Goal: Task Accomplishment & Management: Complete application form

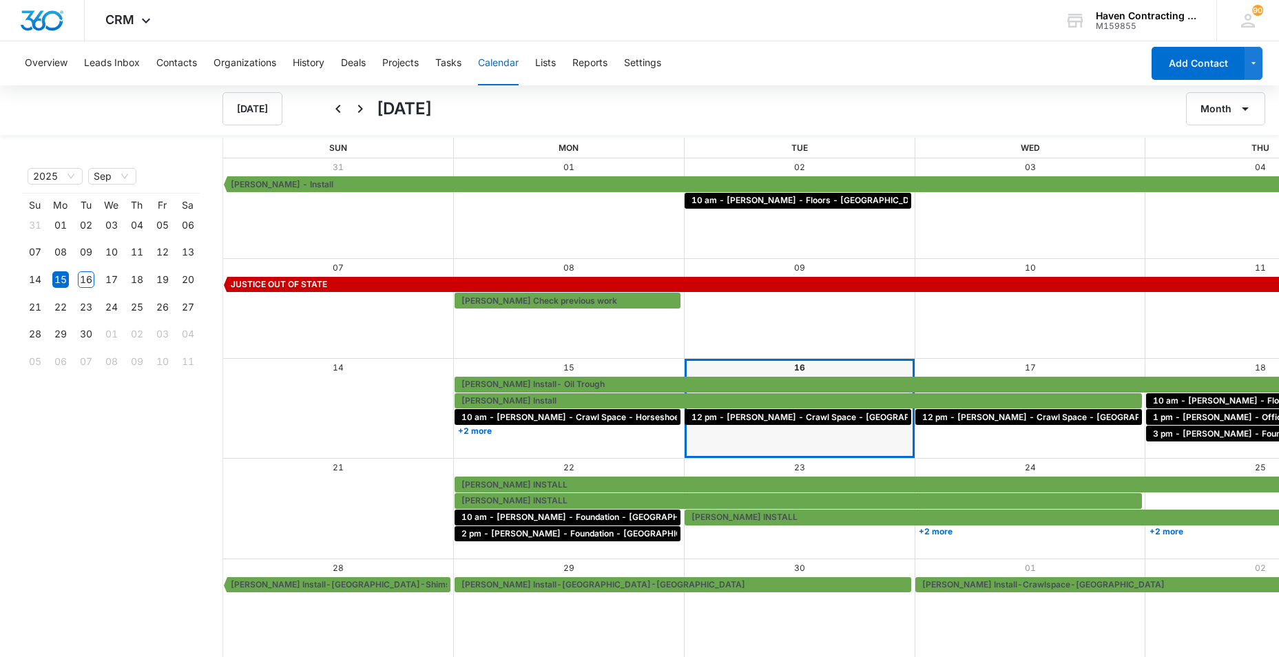
scroll to position [1, 0]
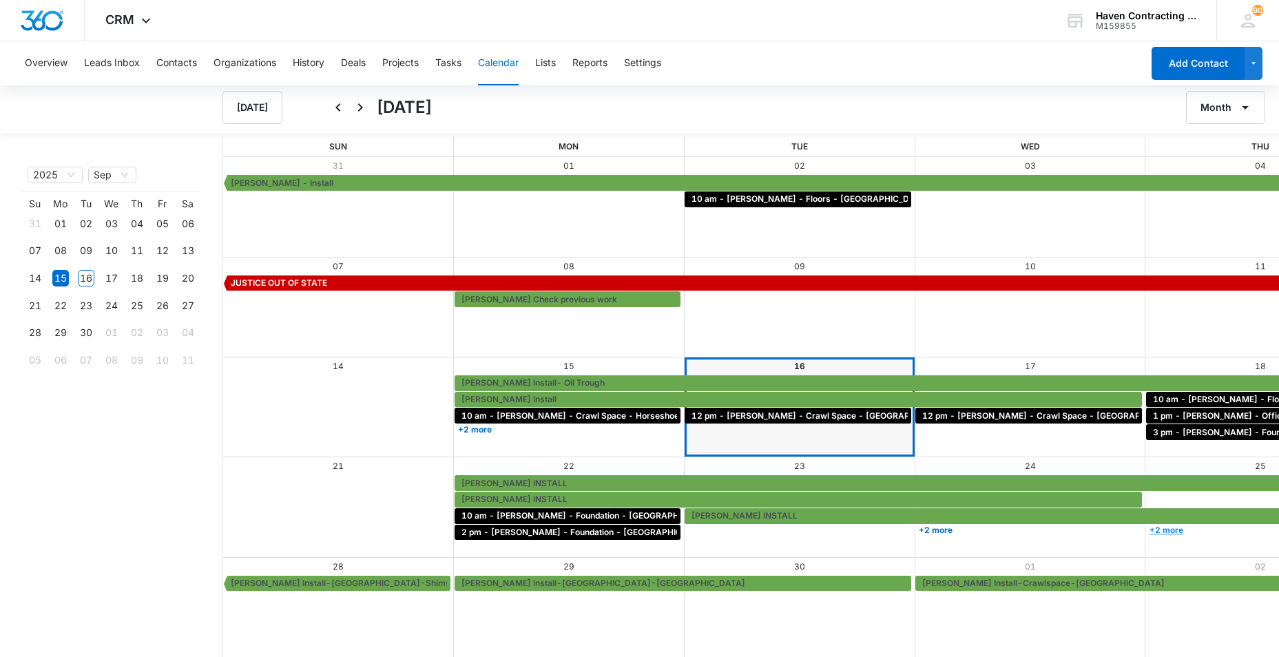
click at [1146, 529] on link "+2 more" at bounding box center [1259, 530] width 227 height 10
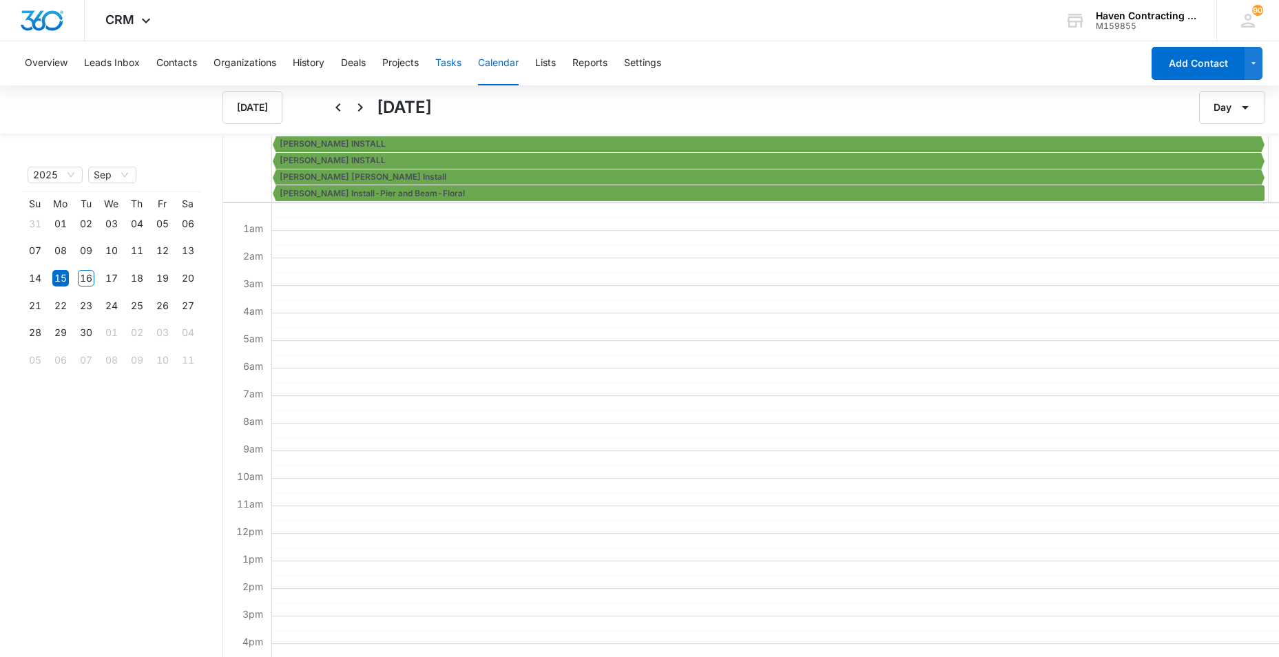
click at [446, 61] on button "Tasks" at bounding box center [448, 63] width 26 height 44
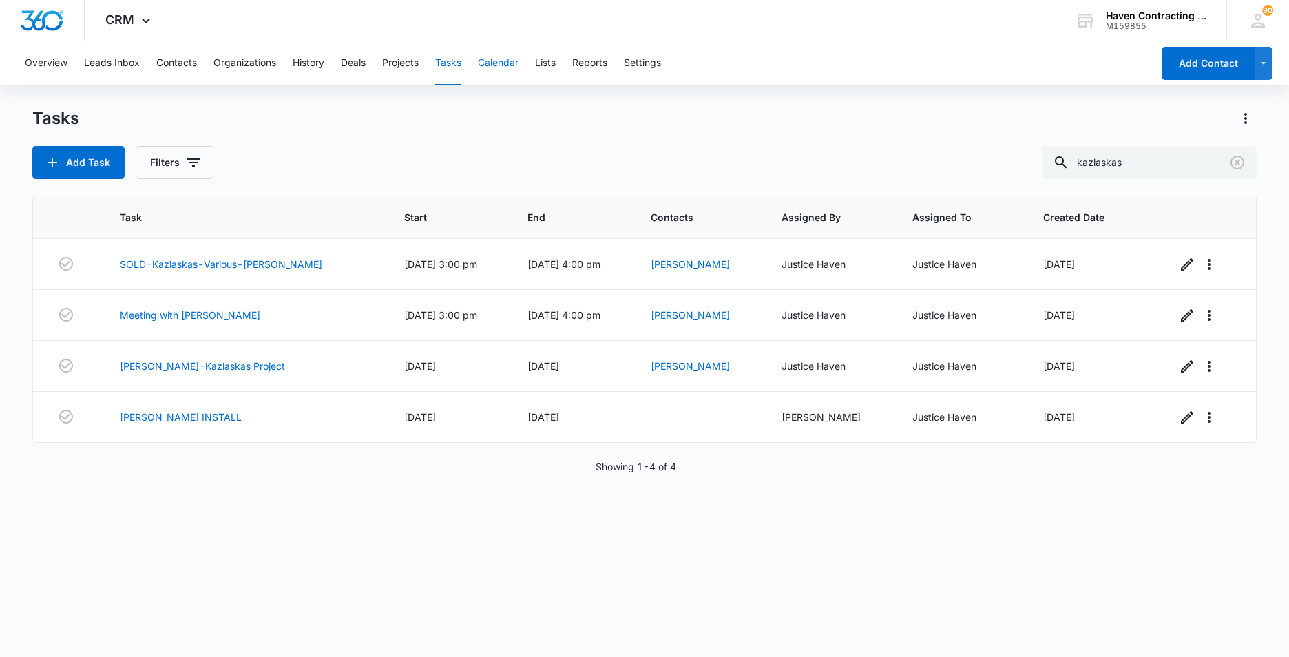
click at [511, 61] on button "Calendar" at bounding box center [498, 63] width 41 height 44
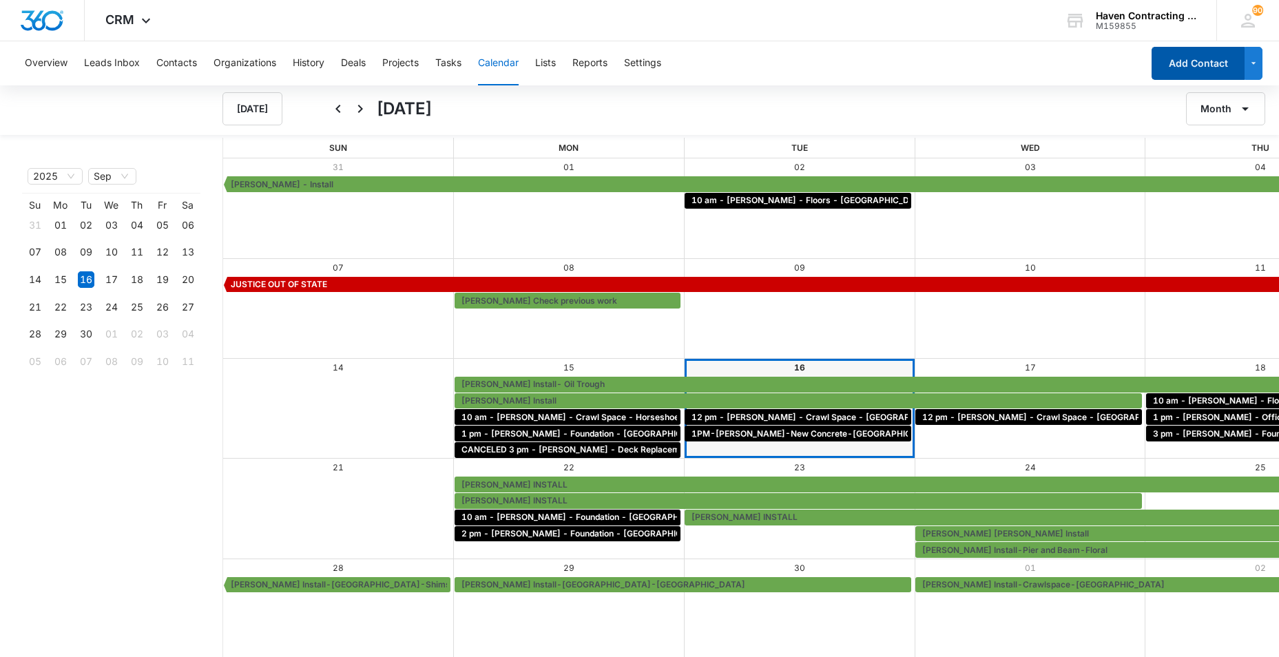
click at [1195, 68] on button "Add Contact" at bounding box center [1197, 63] width 93 height 33
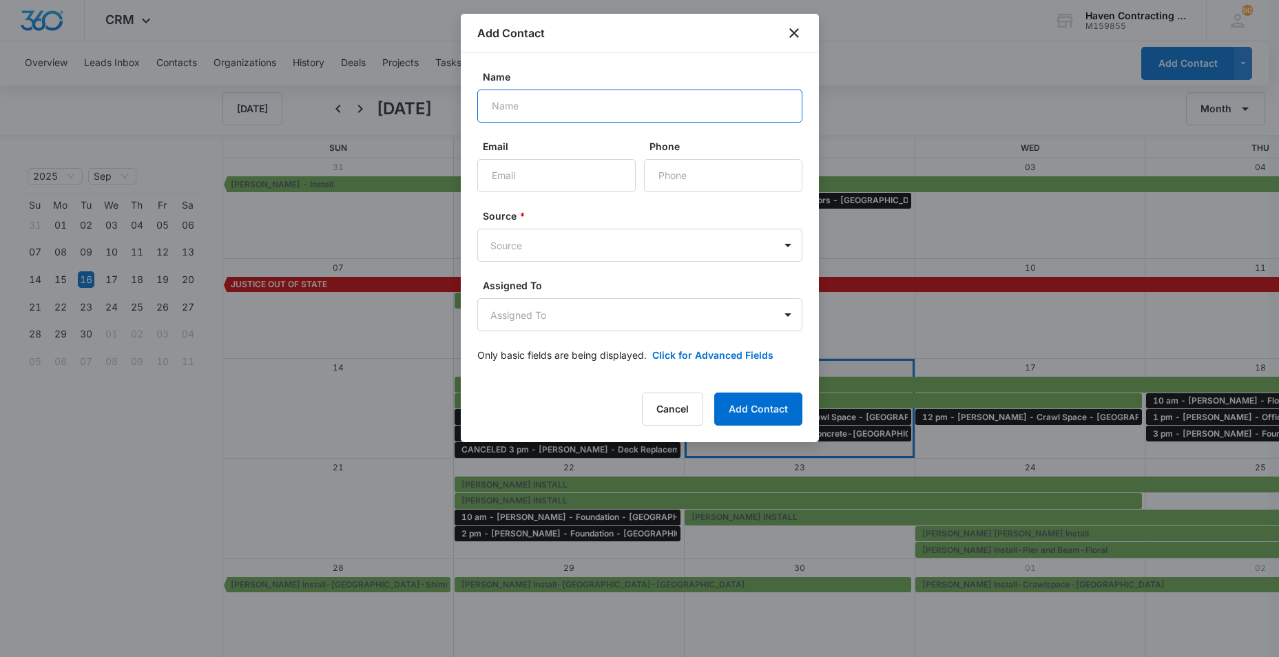
click at [492, 105] on input "Name" at bounding box center [639, 106] width 325 height 33
type input "[PERSON_NAME]"
click at [509, 180] on input "Email" at bounding box center [556, 175] width 158 height 33
type input "[EMAIL_ADDRESS][DOMAIN_NAME]"
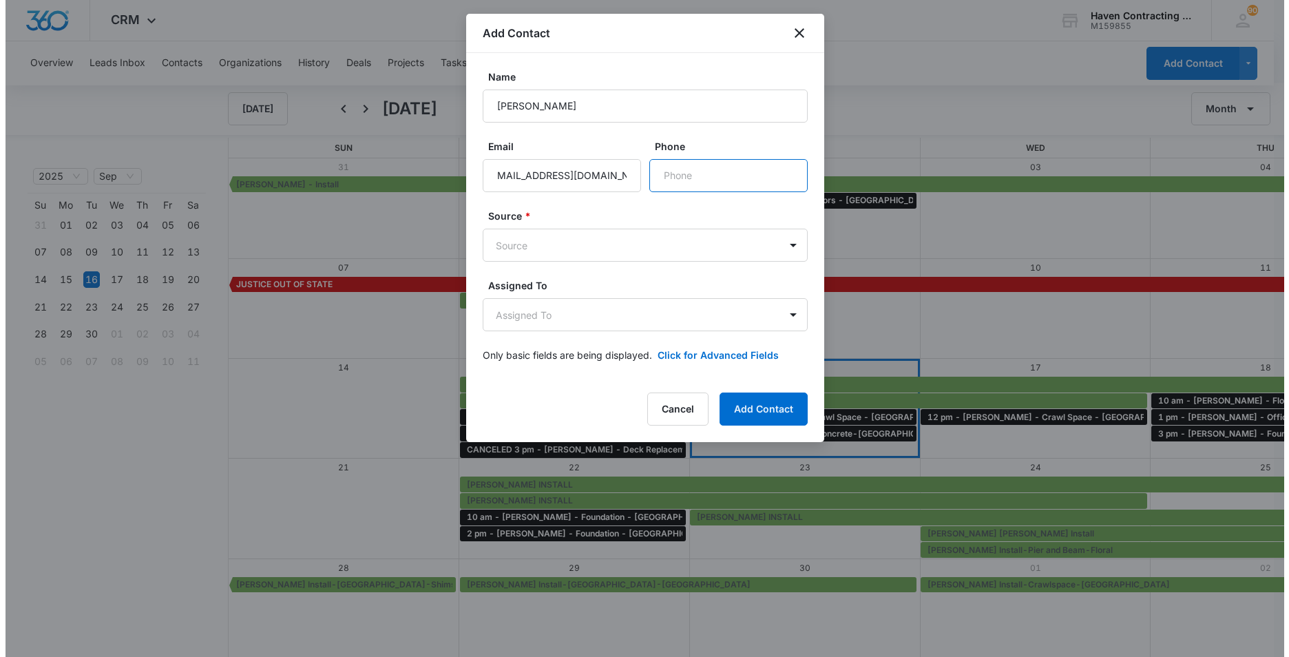
scroll to position [0, 0]
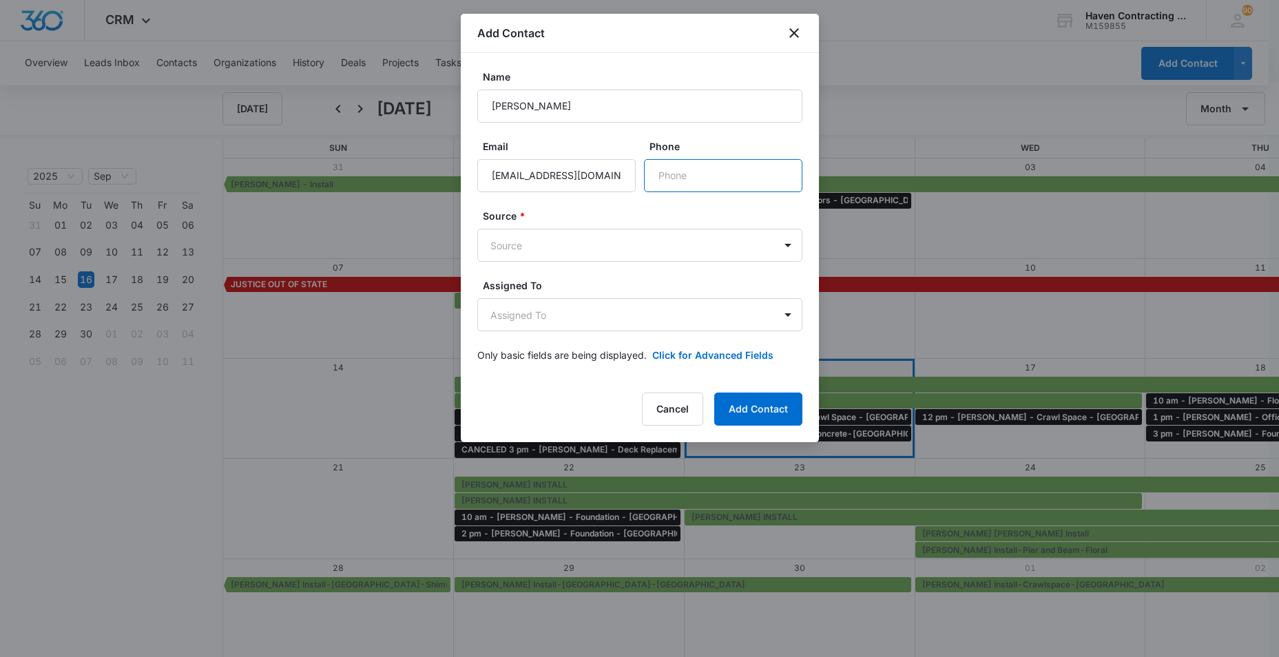
click at [678, 183] on input "Phone" at bounding box center [723, 175] width 158 height 33
type input "[PHONE_NUMBER]"
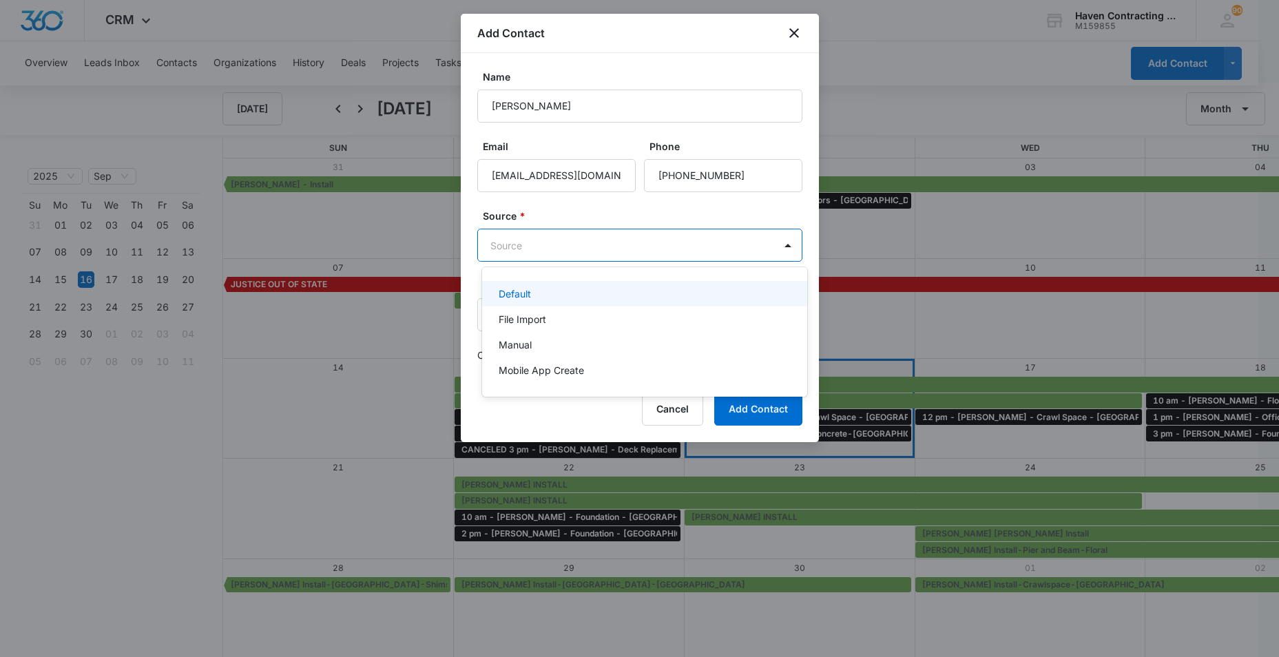
drag, startPoint x: 492, startPoint y: 249, endPoint x: 577, endPoint y: 246, distance: 84.8
click at [493, 249] on body "CRM Apps Reputation Websites Forms CRM Email Social Ads Intelligence Brand Sett…" at bounding box center [639, 328] width 1279 height 657
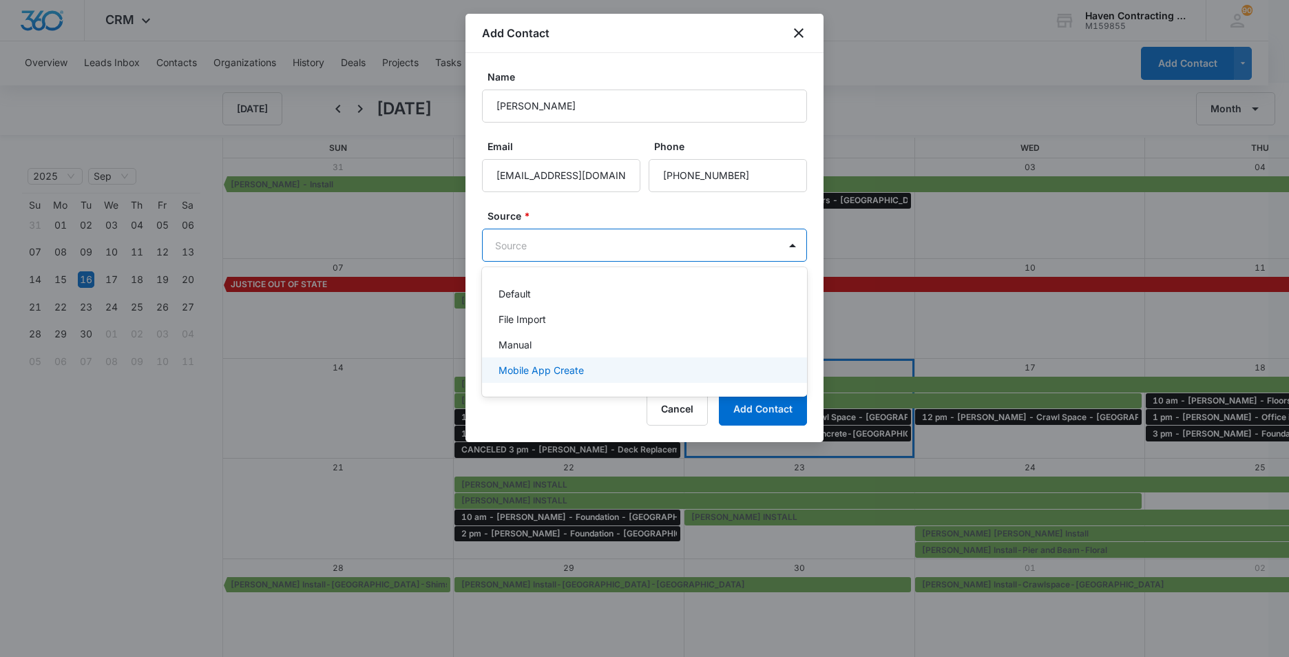
click at [509, 373] on p "Mobile App Create" at bounding box center [541, 370] width 85 height 14
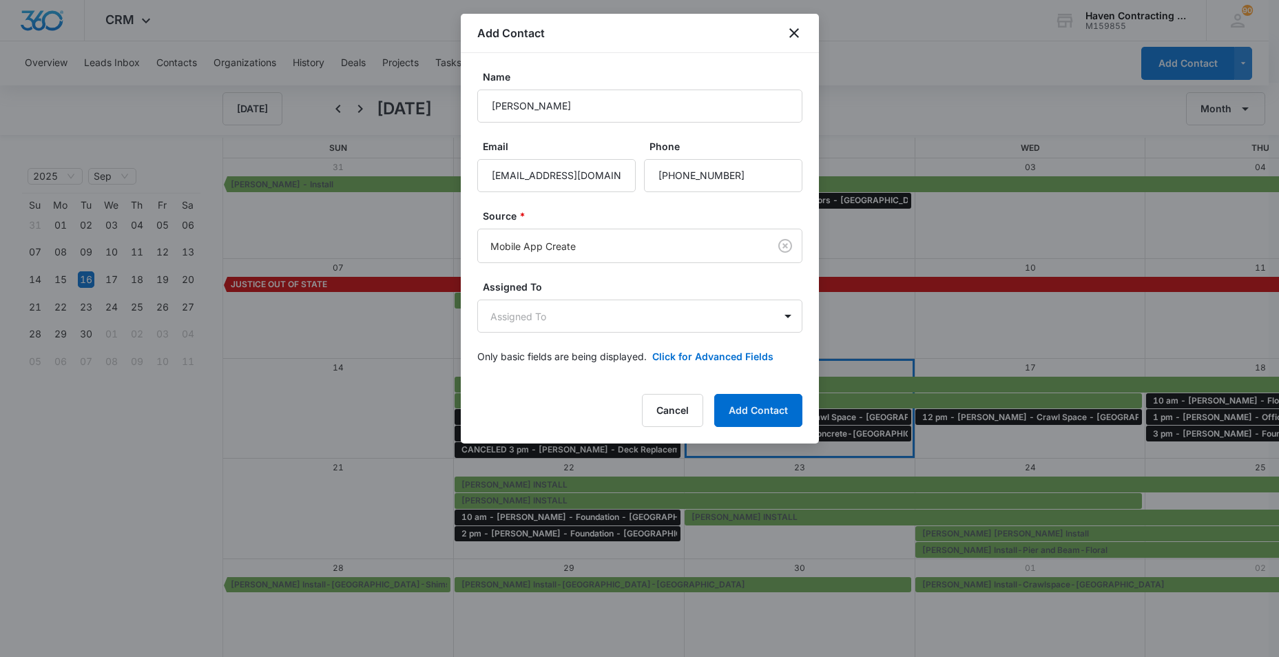
click at [463, 302] on div "Name [PERSON_NAME] Email [EMAIL_ADDRESS][DOMAIN_NAME] Phone Source * Mobile App…" at bounding box center [640, 216] width 358 height 327
click at [501, 318] on body "CRM Apps Reputation Websites Forms CRM Email Social Ads Intelligence Brand Sett…" at bounding box center [639, 329] width 1279 height 658
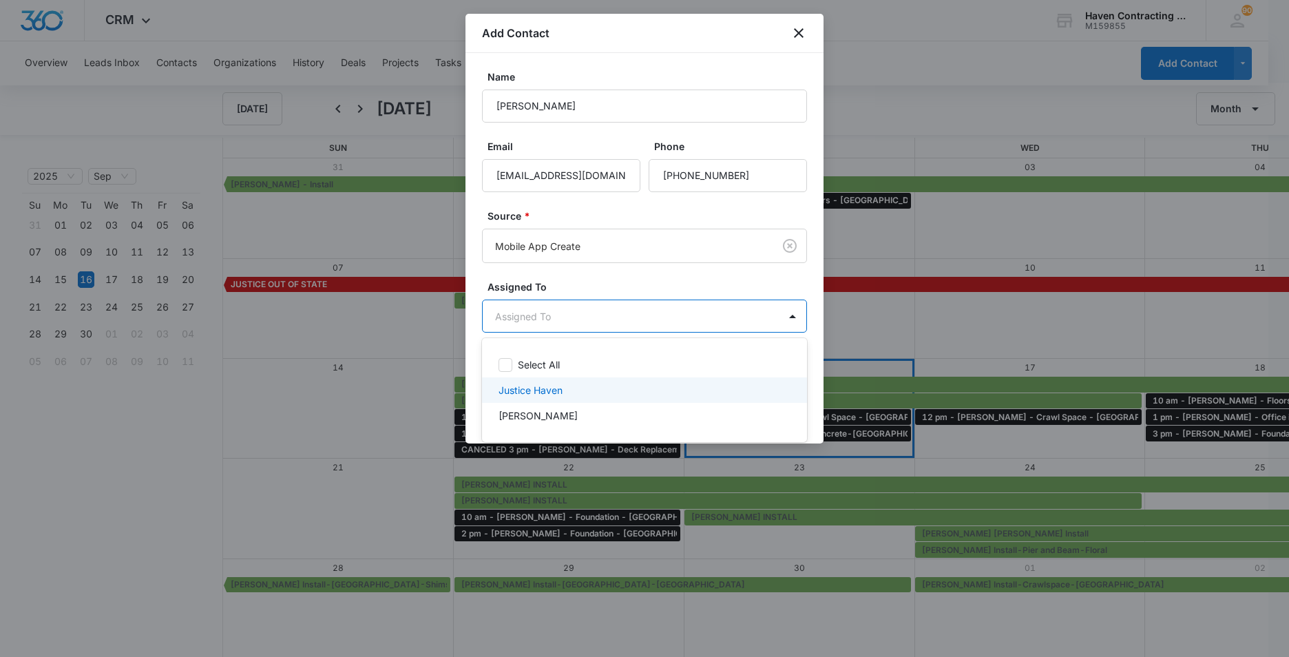
click at [521, 390] on p "Justice Haven" at bounding box center [531, 390] width 64 height 14
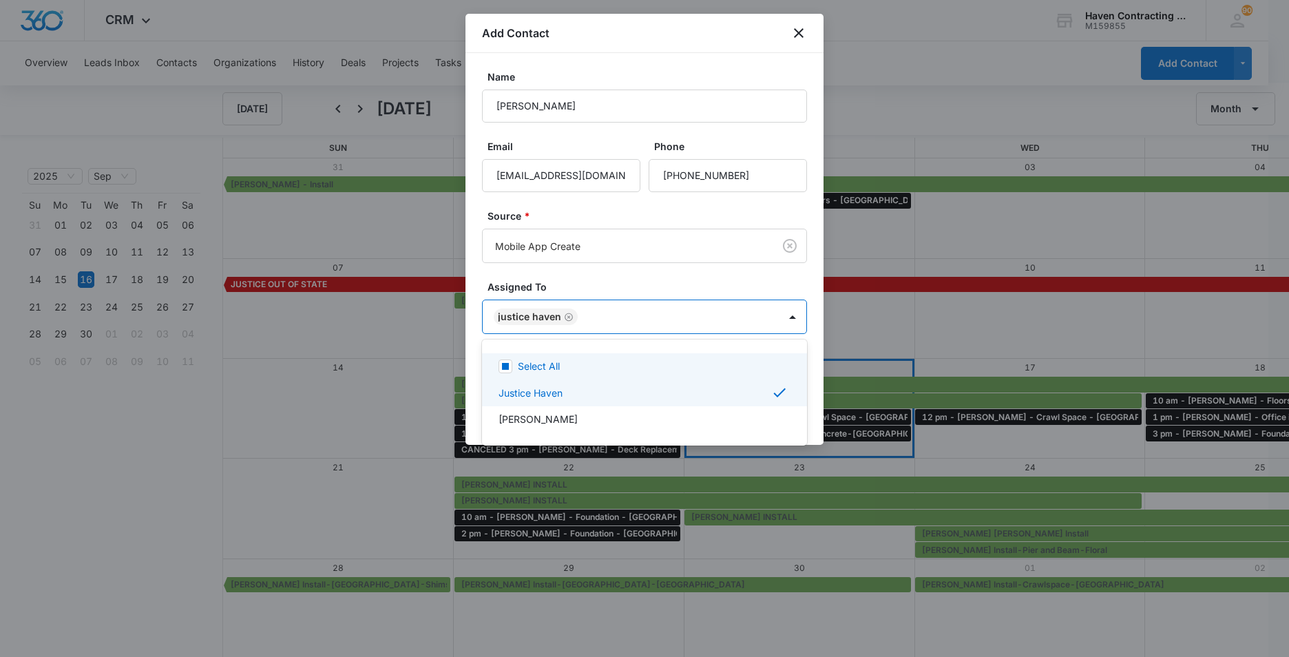
click at [471, 334] on div at bounding box center [644, 328] width 1289 height 657
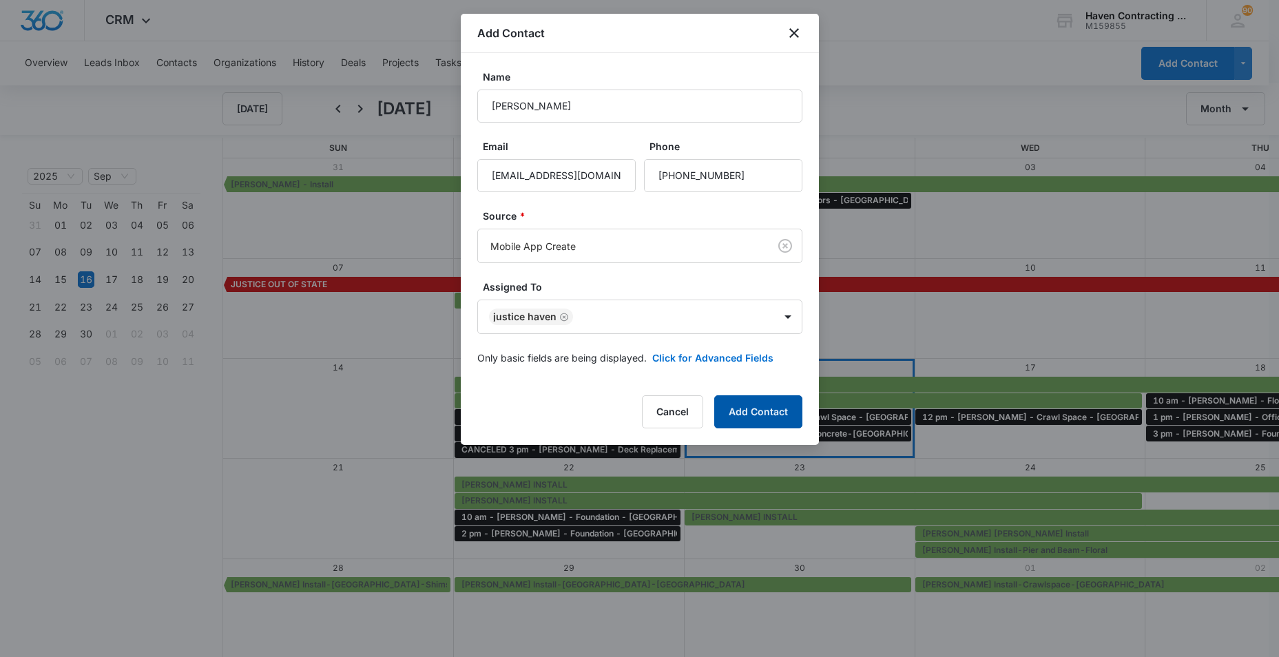
click at [759, 409] on button "Add Contact" at bounding box center [758, 411] width 88 height 33
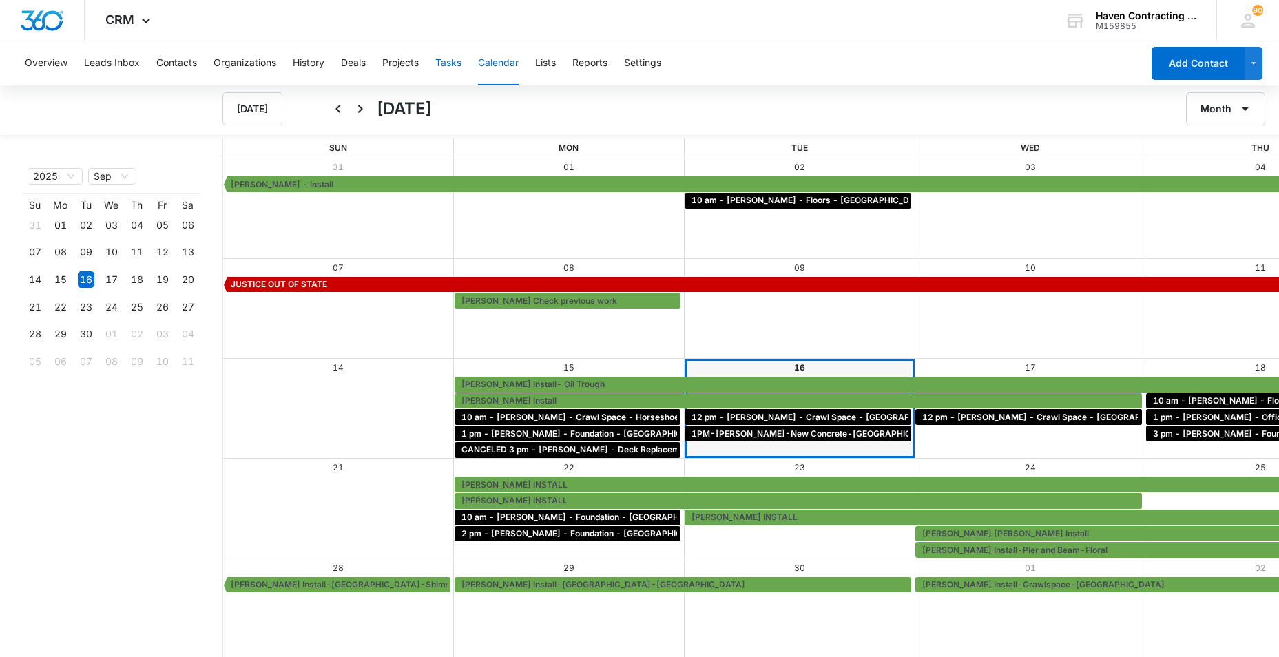
click at [446, 65] on button "Tasks" at bounding box center [448, 63] width 26 height 44
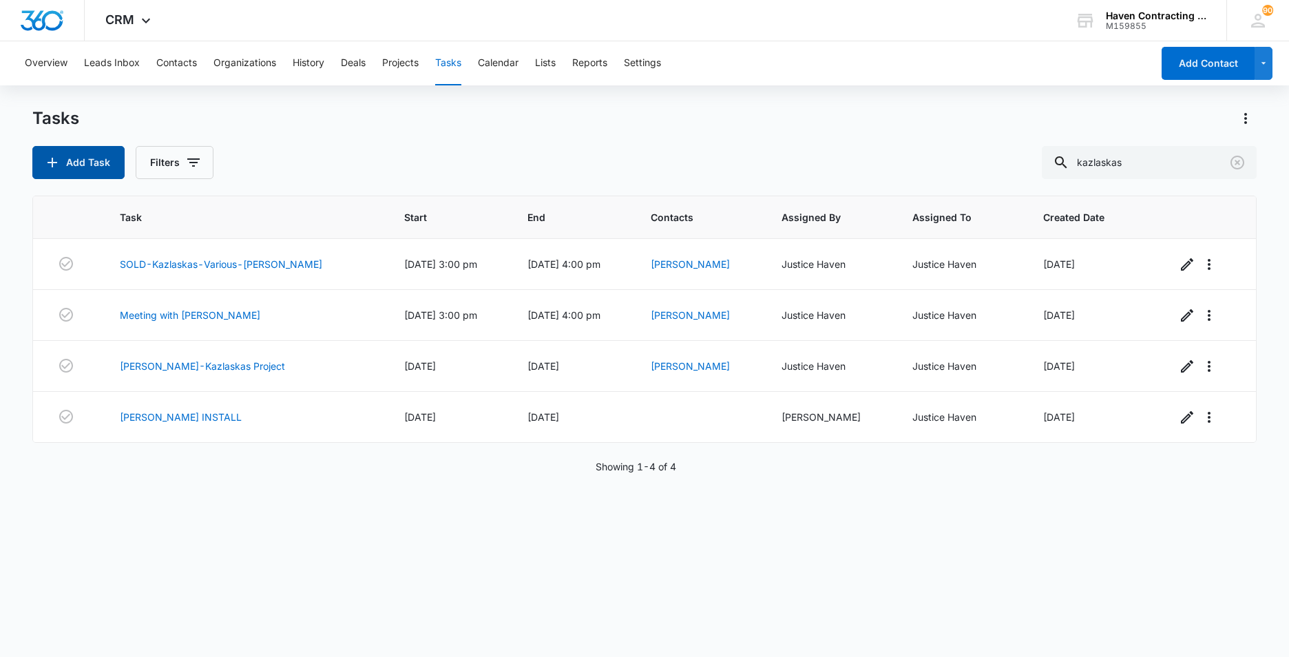
click at [81, 160] on button "Add Task" at bounding box center [78, 162] width 92 height 33
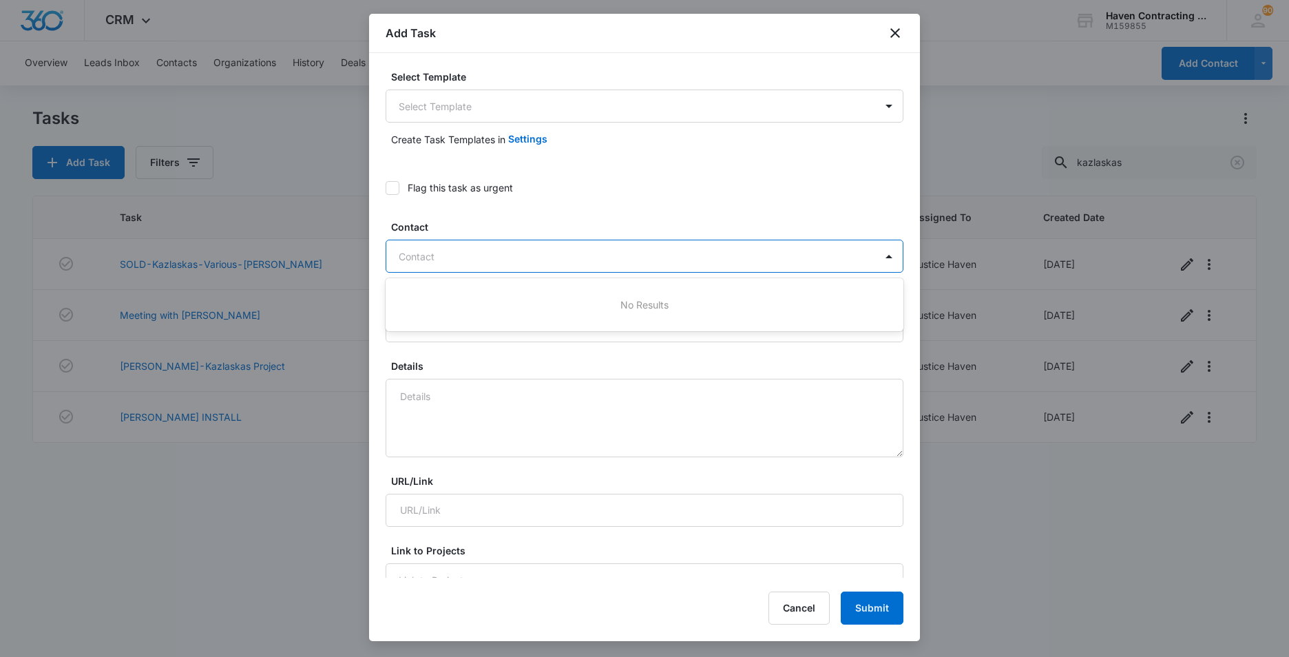
click at [408, 253] on div at bounding box center [636, 256] width 475 height 17
type input "[PERSON_NAME]"
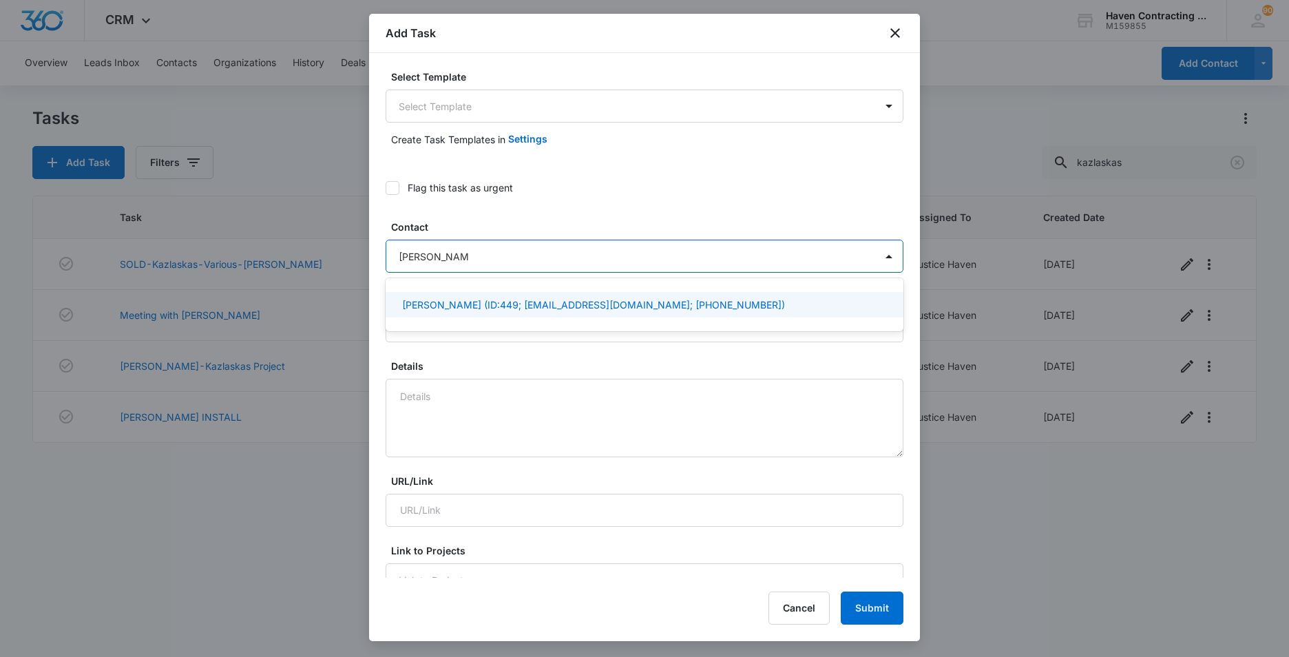
click at [455, 306] on p "[PERSON_NAME] (ID:449; [EMAIL_ADDRESS][DOMAIN_NAME]; [PHONE_NUMBER])" at bounding box center [593, 304] width 383 height 14
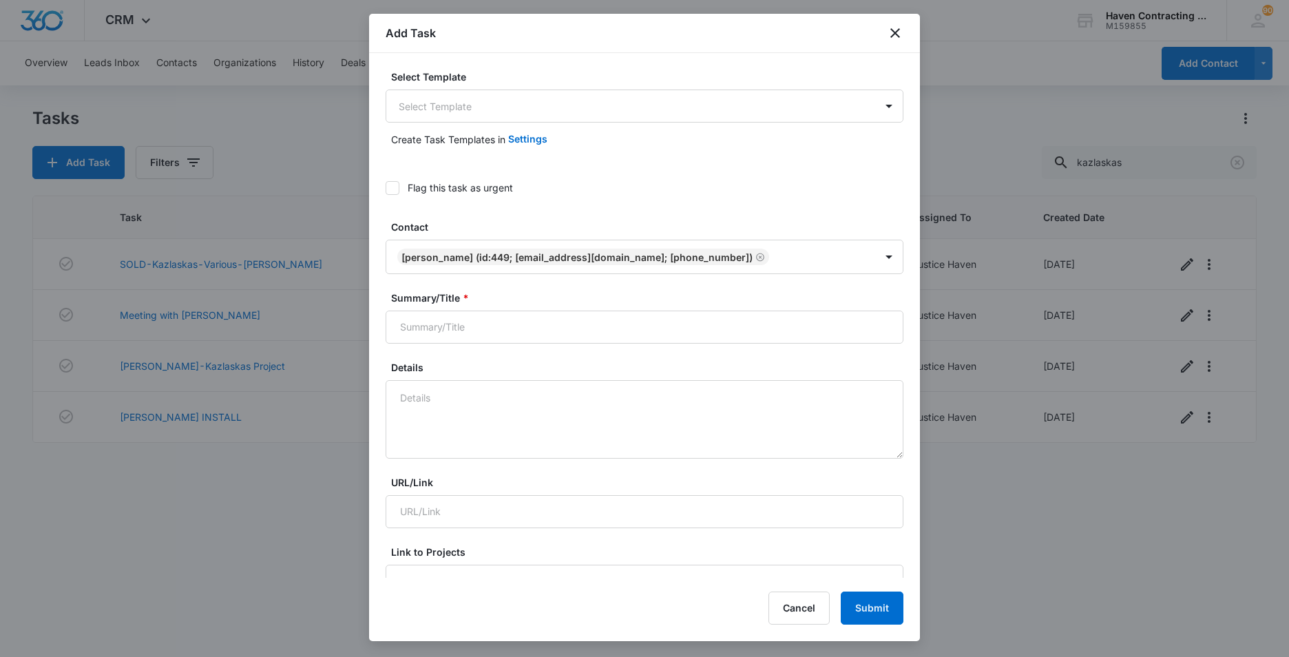
click at [379, 302] on div "Select Template Select Template Create Task Templates in Settings Flag this tas…" at bounding box center [644, 315] width 551 height 525
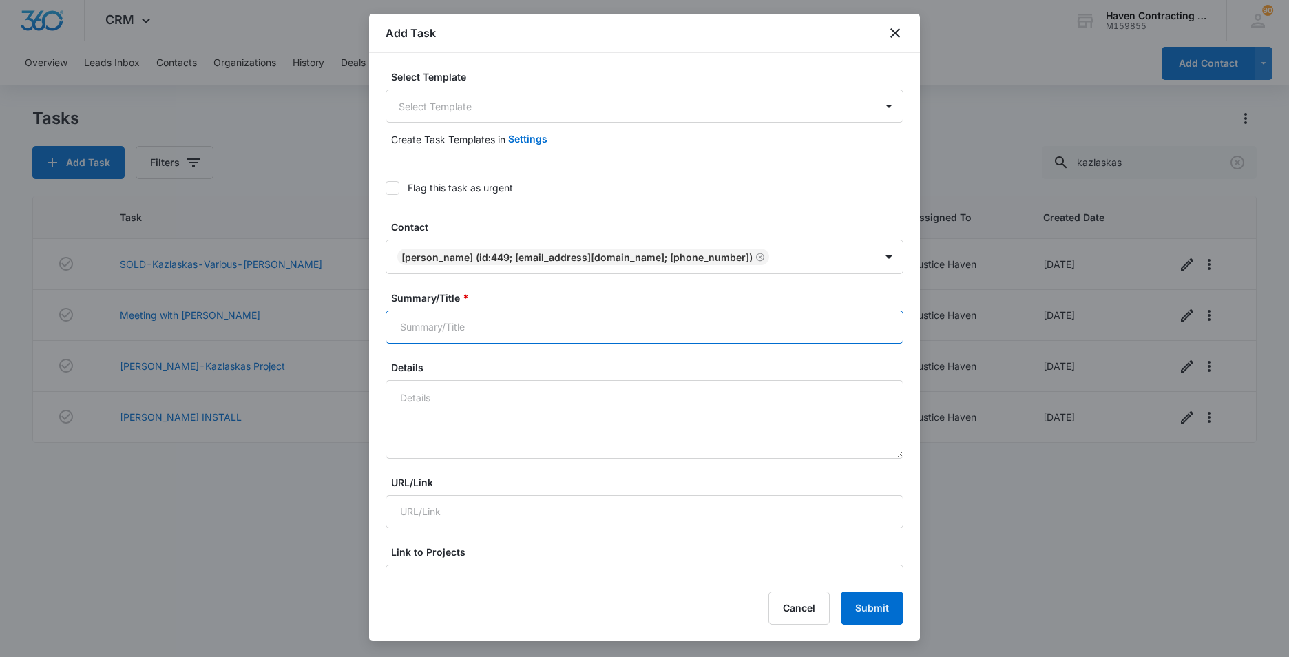
drag, startPoint x: 414, startPoint y: 331, endPoint x: 449, endPoint y: 330, distance: 35.1
click at [414, 331] on input "Summary/Title *" at bounding box center [645, 327] width 518 height 33
type input "10 am - [PERSON_NAME] - crawl space - [GEOGRAPHIC_DATA]"
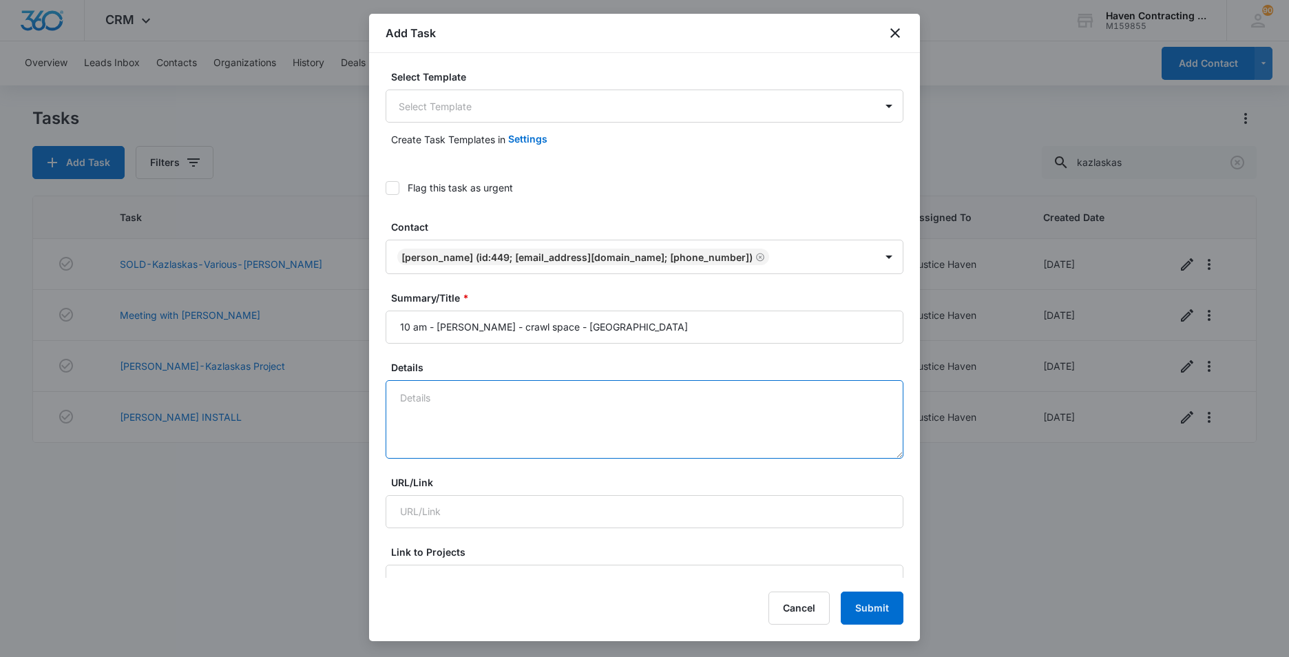
drag, startPoint x: 403, startPoint y: 400, endPoint x: 541, endPoint y: 375, distance: 139.9
click at [404, 400] on textarea "Details" at bounding box center [645, 419] width 518 height 78
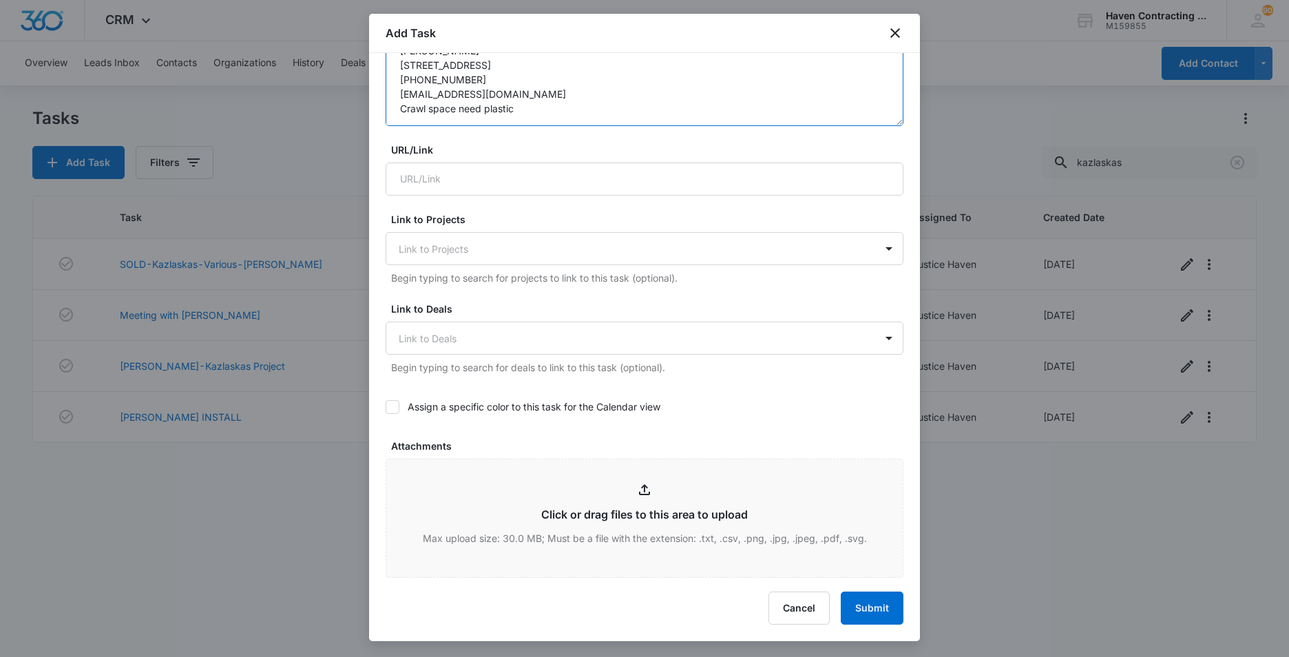
scroll to position [344, 0]
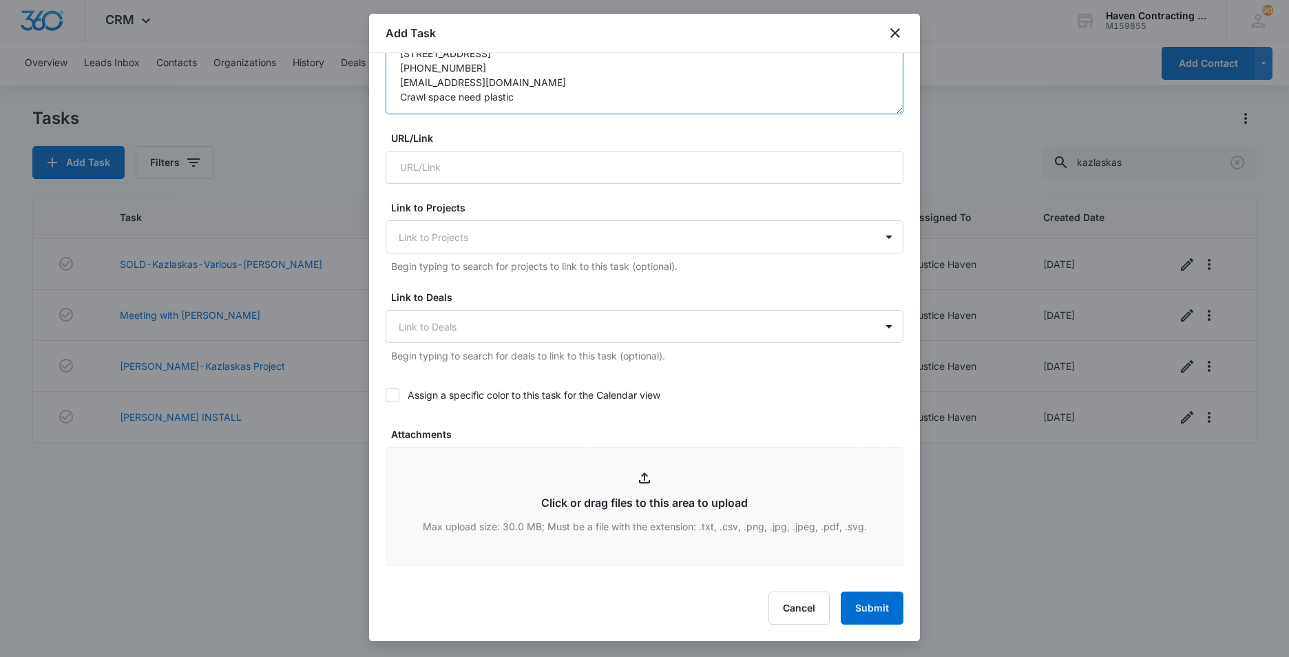
type textarea "[PERSON_NAME] [STREET_ADDRESS] [PHONE_NUMBER] [EMAIL_ADDRESS][DOMAIN_NAME] Craw…"
click at [394, 392] on icon at bounding box center [392, 395] width 12 height 12
click at [386, 395] on input "Assign a specific color to this task for the Calendar view" at bounding box center [386, 395] width 0 height 0
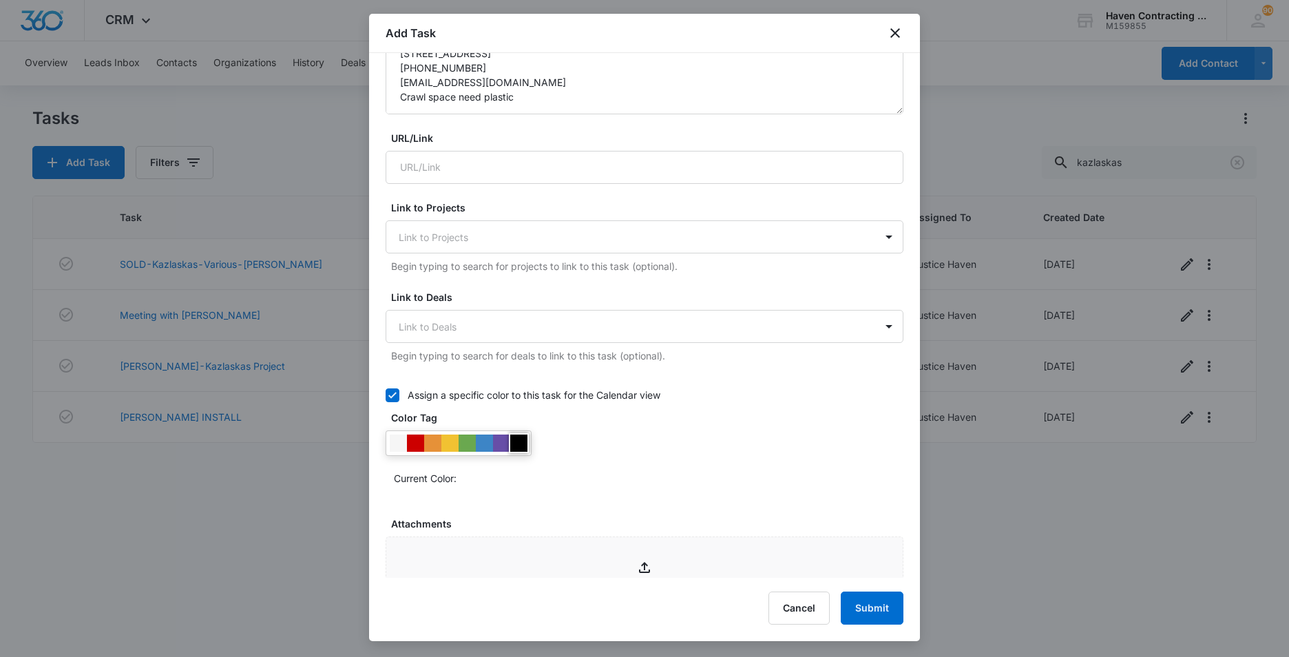
click at [515, 443] on div at bounding box center [518, 442] width 17 height 17
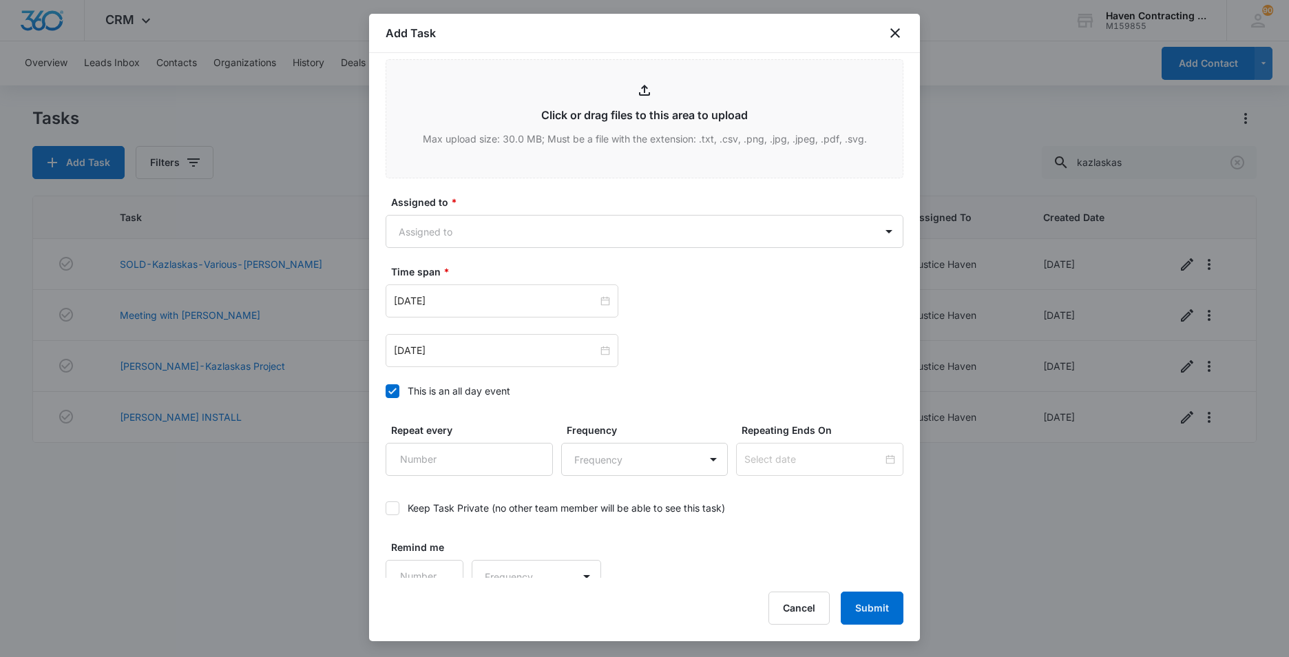
scroll to position [826, 0]
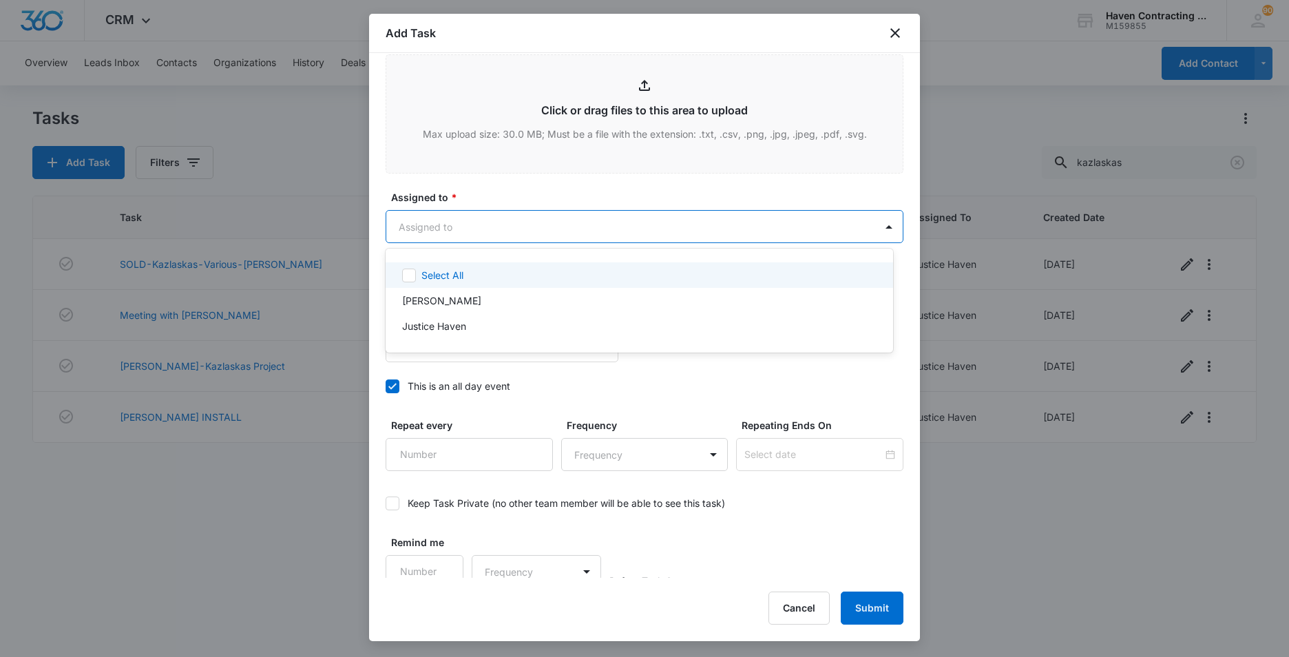
click at [415, 219] on body "CRM Apps Reputation Websites Forms CRM Email Social Ads Intelligence Brand Sett…" at bounding box center [644, 328] width 1289 height 657
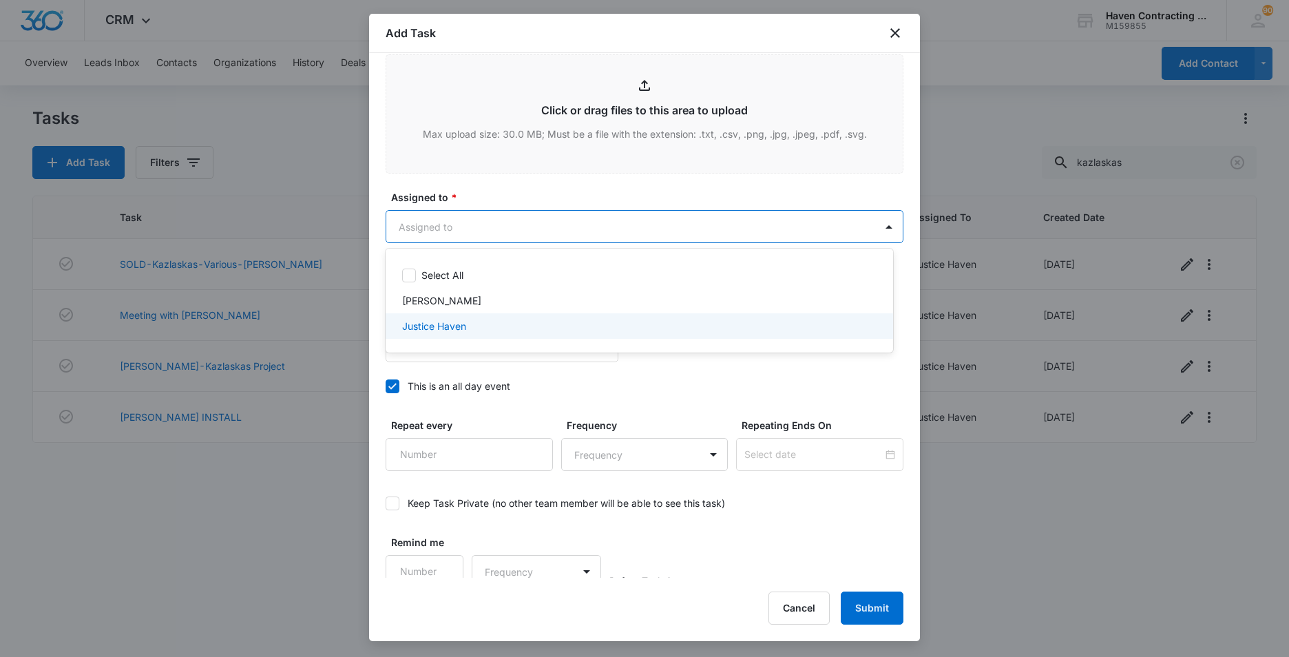
drag, startPoint x: 416, startPoint y: 328, endPoint x: 407, endPoint y: 328, distance: 9.0
click at [414, 328] on p "Justice Haven" at bounding box center [434, 326] width 64 height 14
click at [379, 328] on div at bounding box center [644, 328] width 1289 height 657
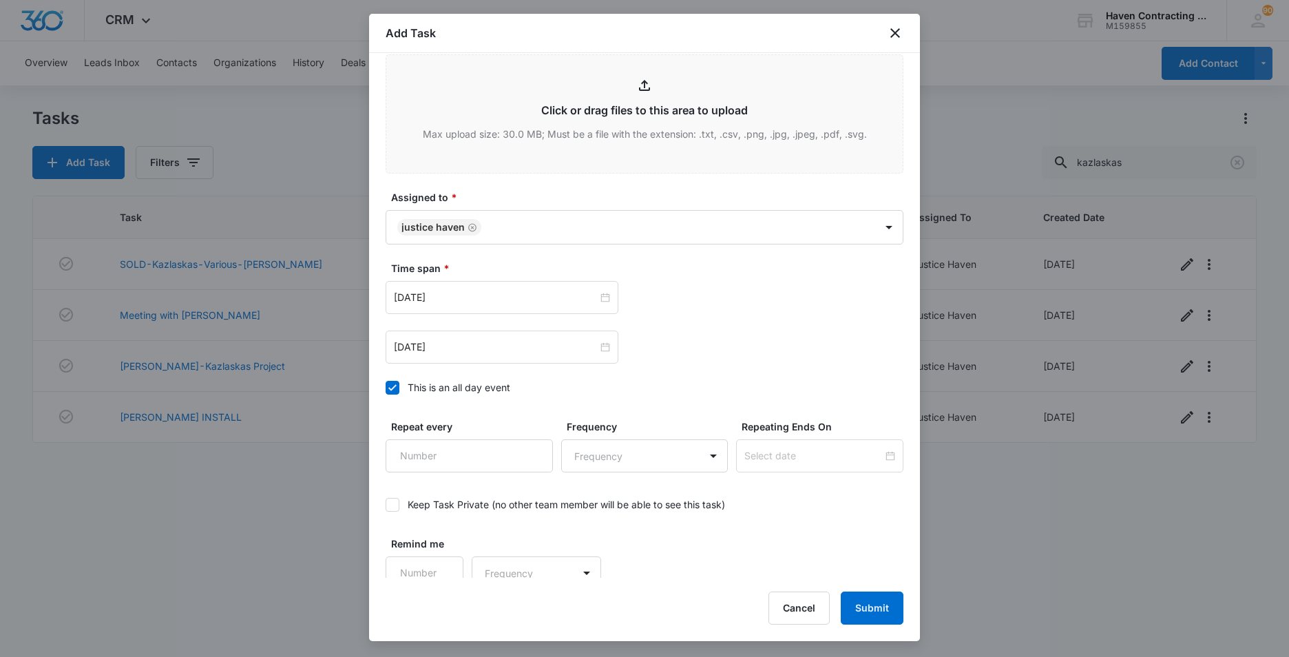
click at [395, 386] on icon at bounding box center [392, 387] width 8 height 6
click at [386, 388] on input "This is an all day event" at bounding box center [386, 388] width 0 height 0
click at [468, 296] on input "[DATE]" at bounding box center [496, 297] width 204 height 15
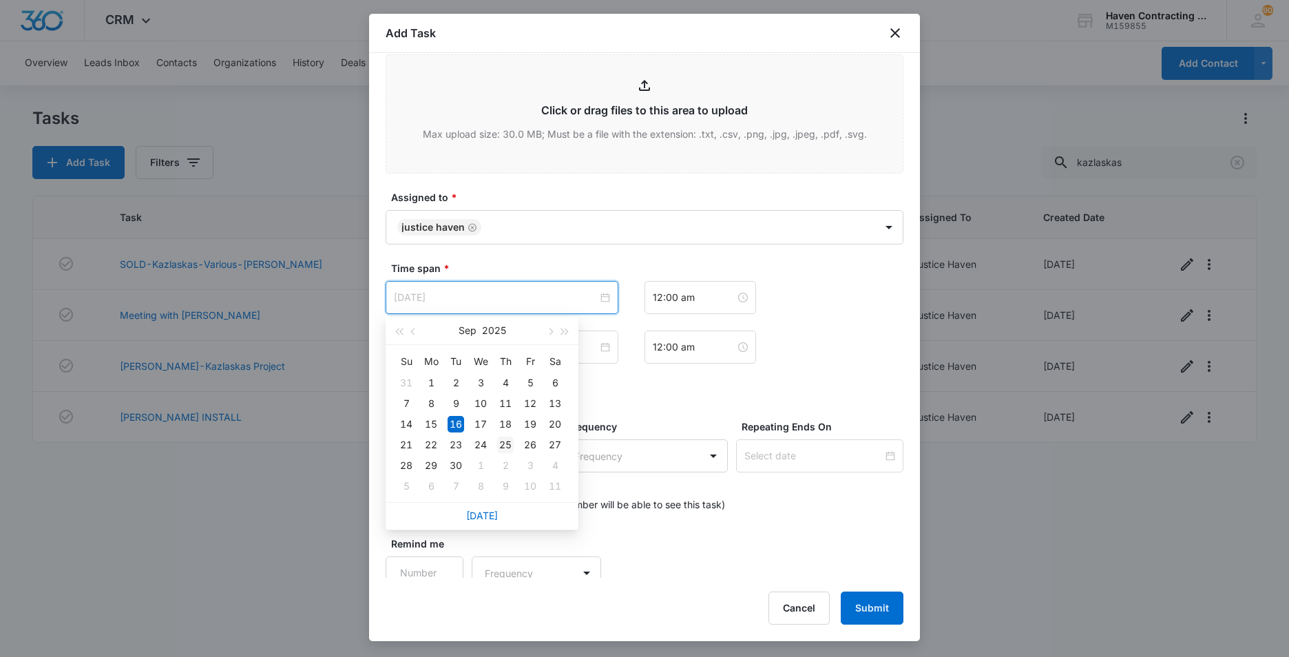
type input "[DATE]"
click at [504, 443] on div "25" at bounding box center [505, 445] width 17 height 17
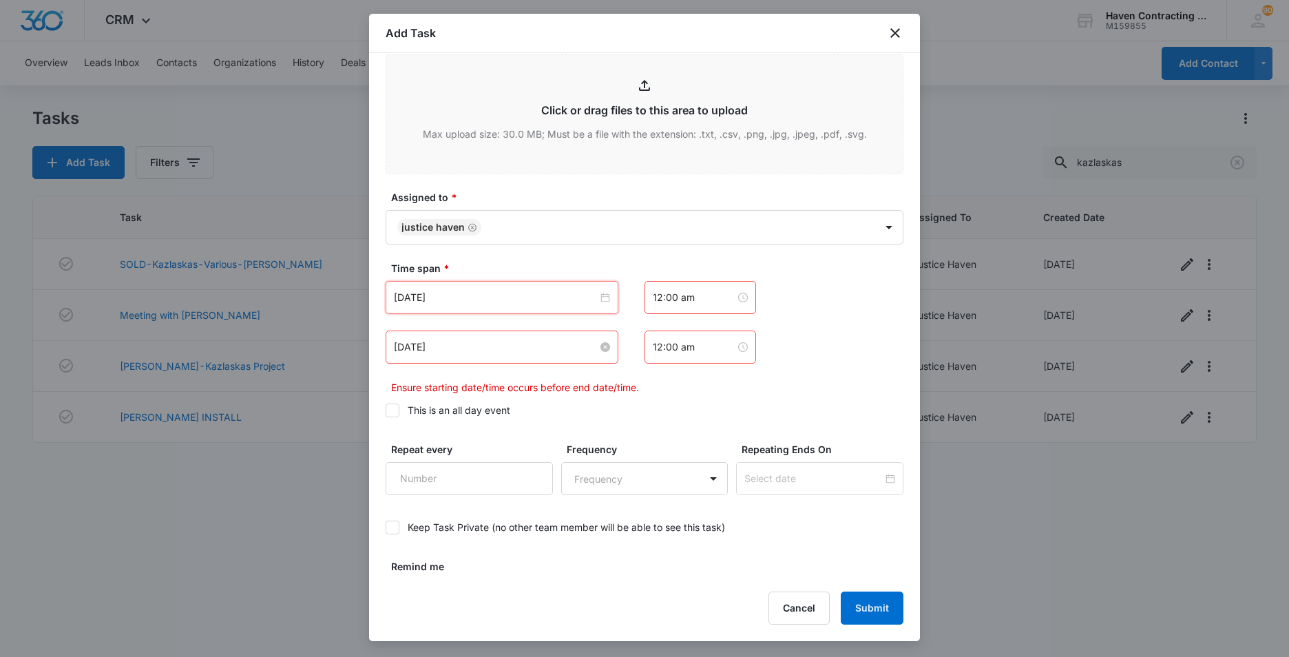
click at [470, 346] on input "[DATE]" at bounding box center [496, 346] width 204 height 15
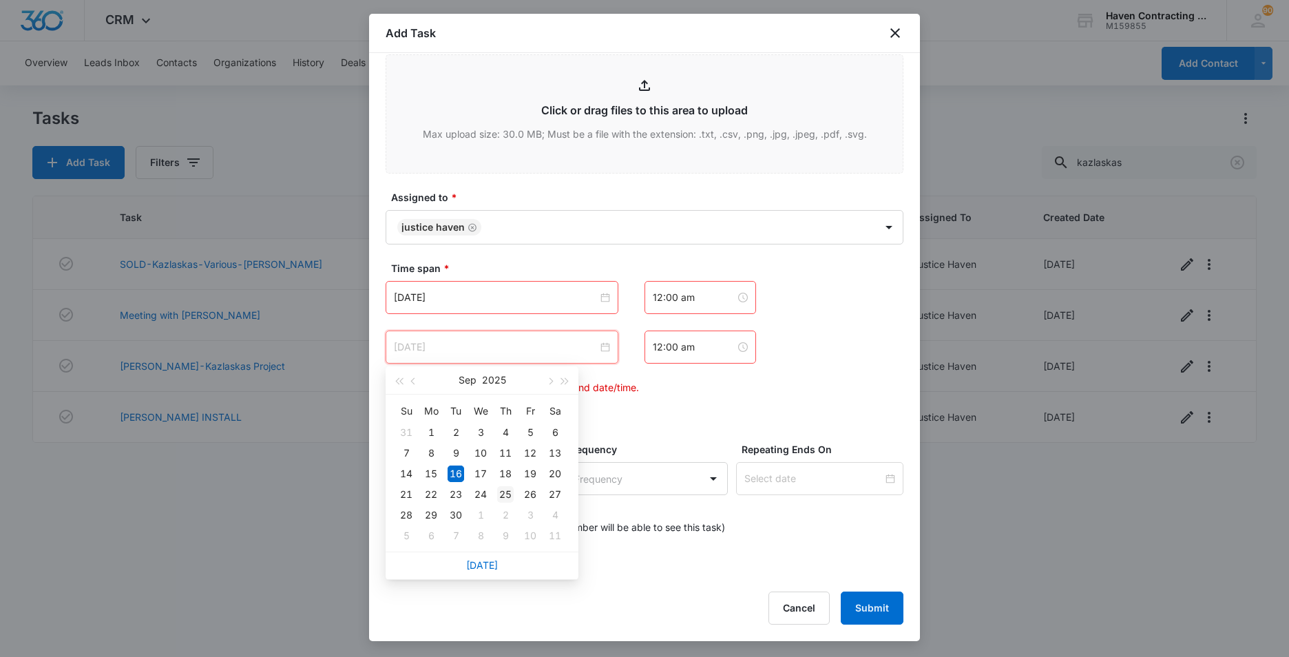
type input "[DATE]"
click at [502, 493] on div "25" at bounding box center [505, 494] width 17 height 17
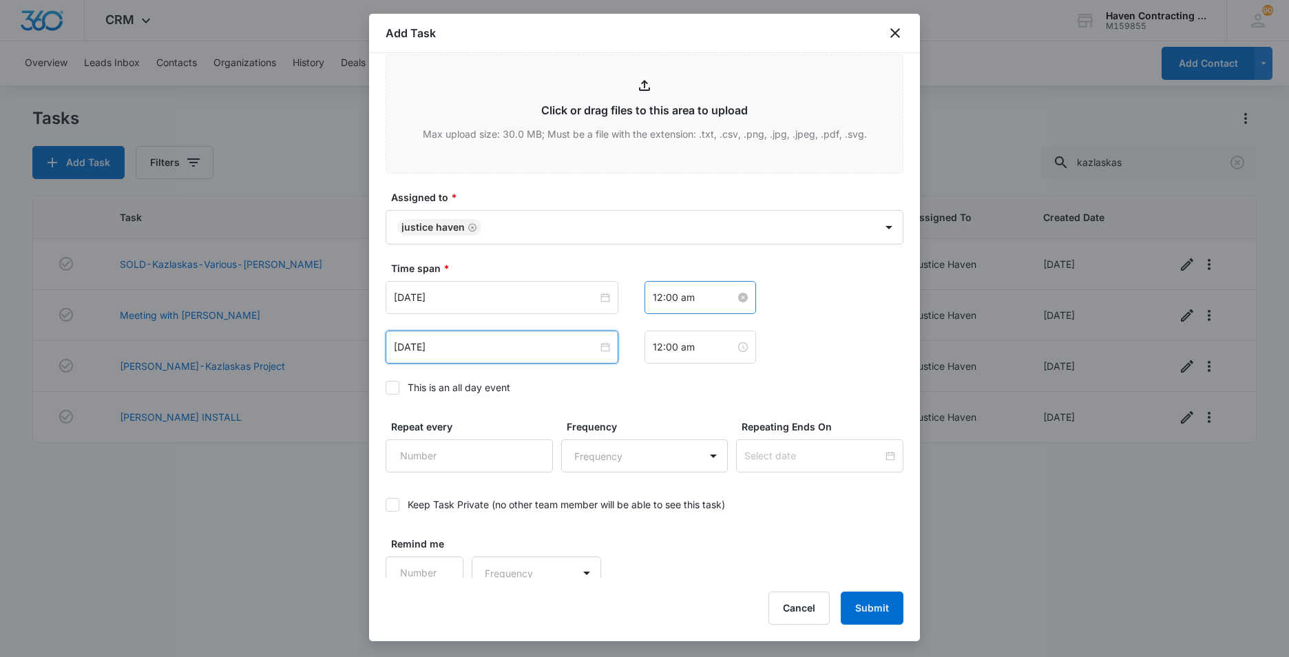
click at [695, 298] on input "12:00 am" at bounding box center [694, 297] width 83 height 15
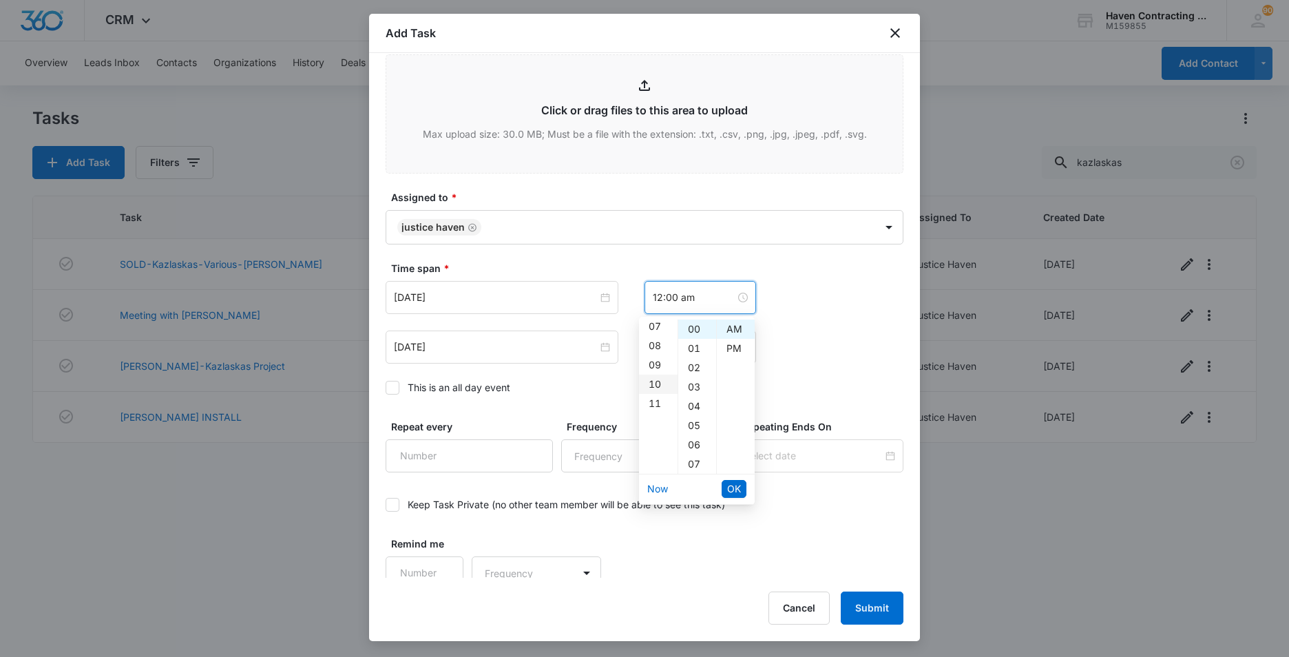
click at [653, 378] on div "10" at bounding box center [658, 384] width 39 height 19
type input "10:00 am"
click at [724, 326] on div "AM" at bounding box center [736, 328] width 38 height 19
click at [729, 488] on span "OK" at bounding box center [734, 488] width 14 height 15
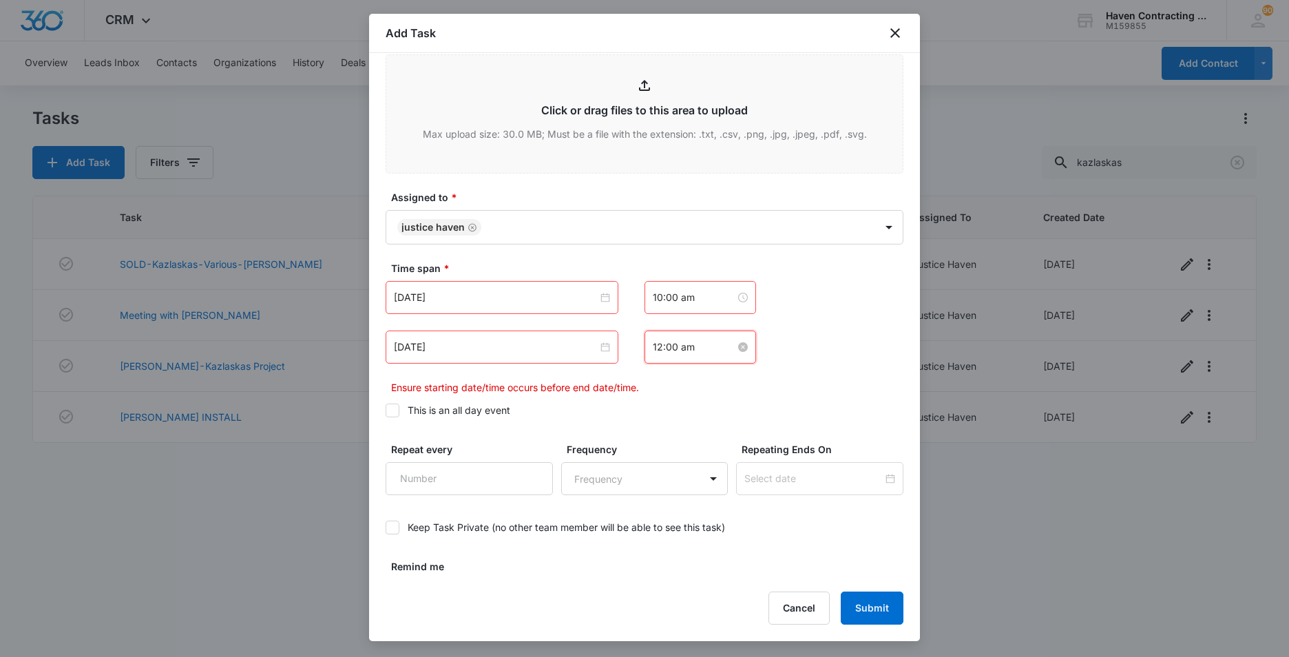
click at [692, 349] on input "12:00 am" at bounding box center [694, 346] width 83 height 15
click at [653, 453] on div "11" at bounding box center [658, 452] width 39 height 19
type input "11:00 am"
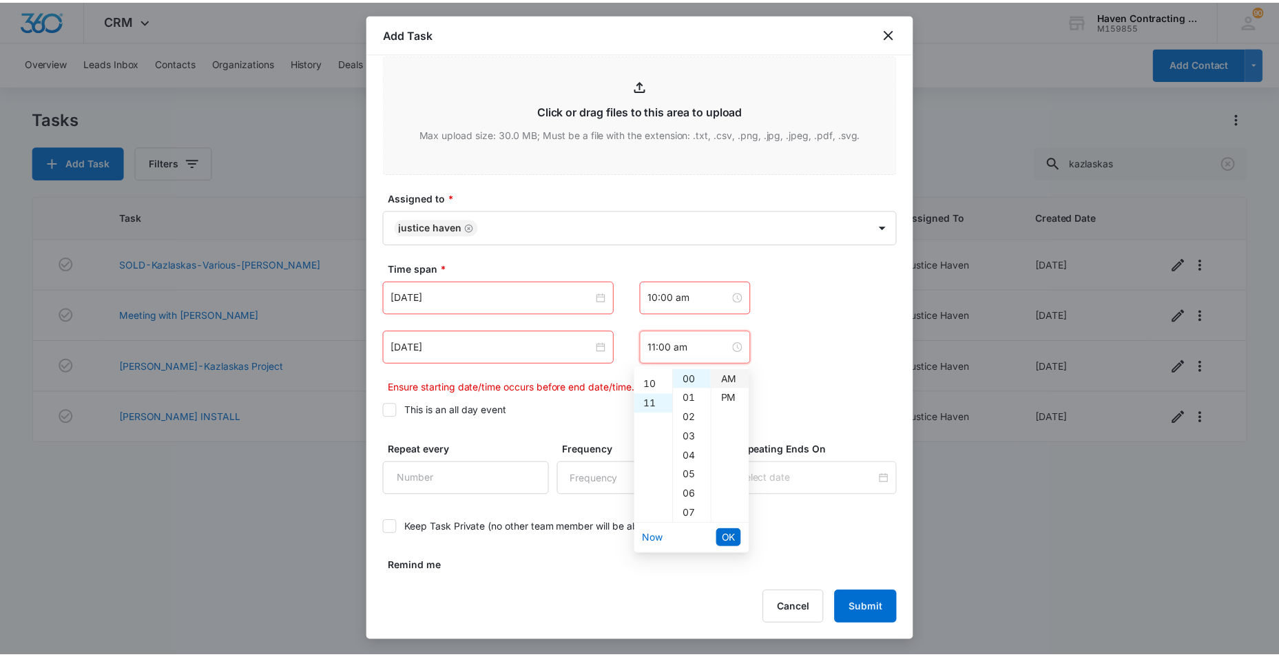
scroll to position [212, 0]
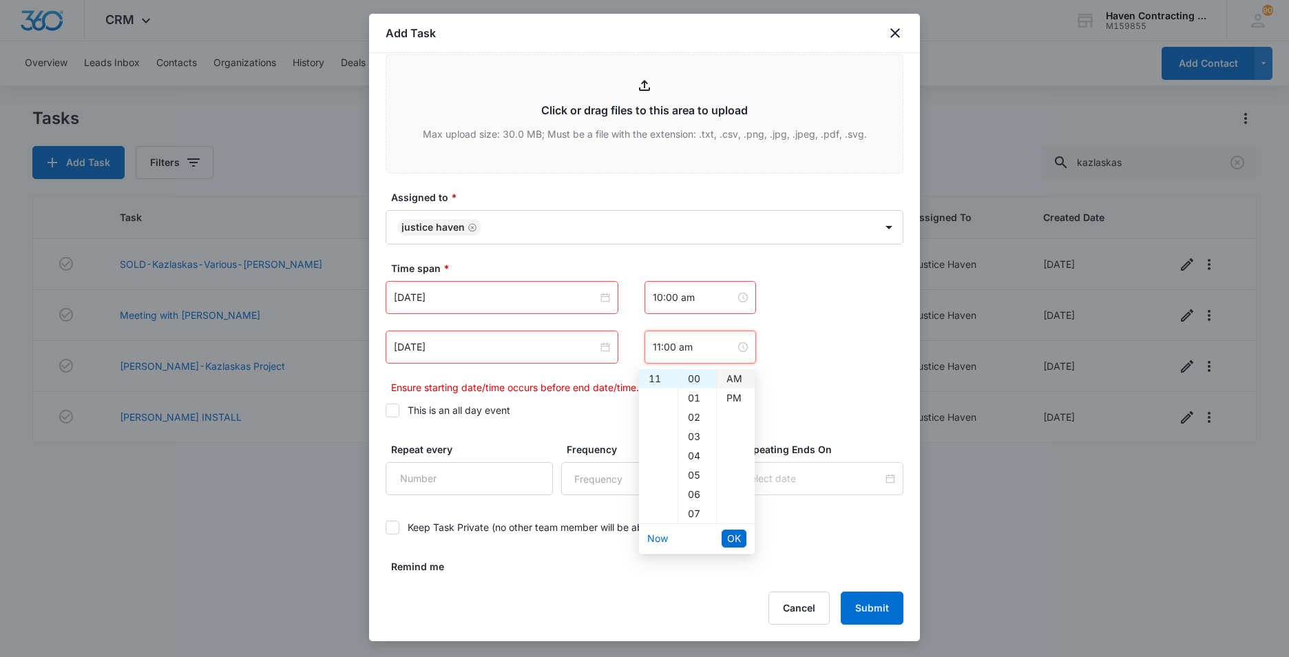
click at [737, 373] on div "AM" at bounding box center [736, 378] width 38 height 19
click at [737, 537] on span "OK" at bounding box center [734, 538] width 14 height 15
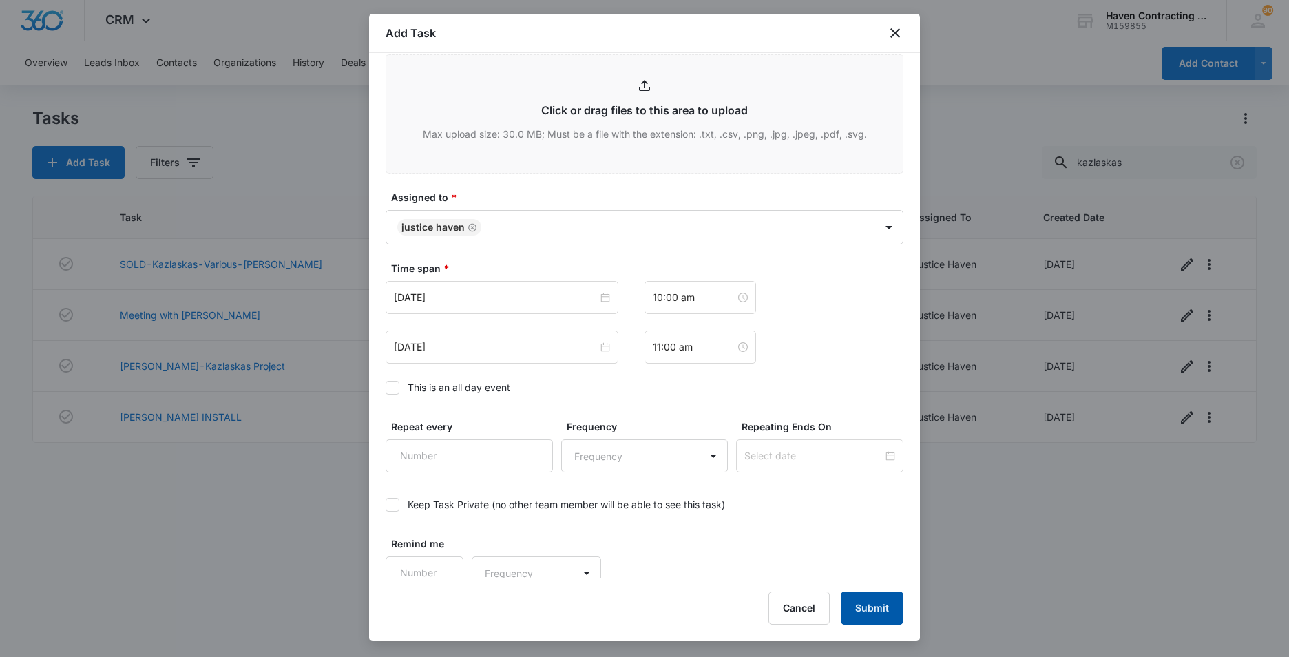
click at [876, 605] on button "Submit" at bounding box center [872, 607] width 63 height 33
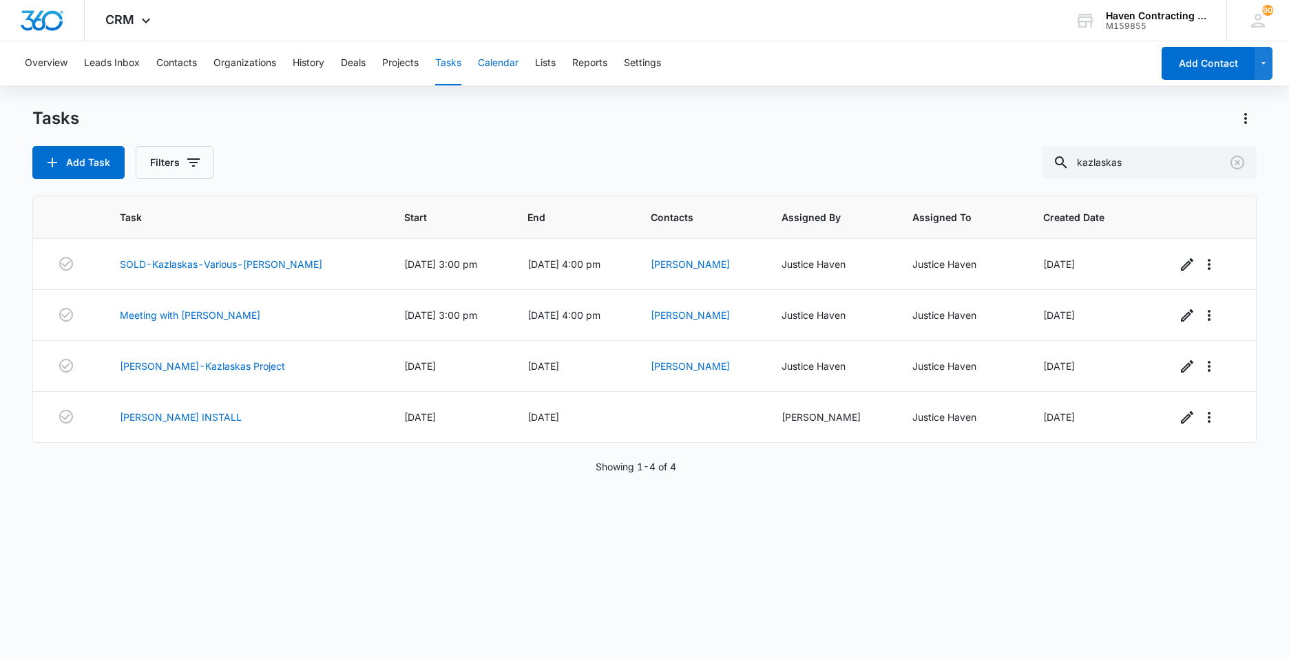
click at [510, 61] on button "Calendar" at bounding box center [498, 63] width 41 height 44
